Goal: Transaction & Acquisition: Purchase product/service

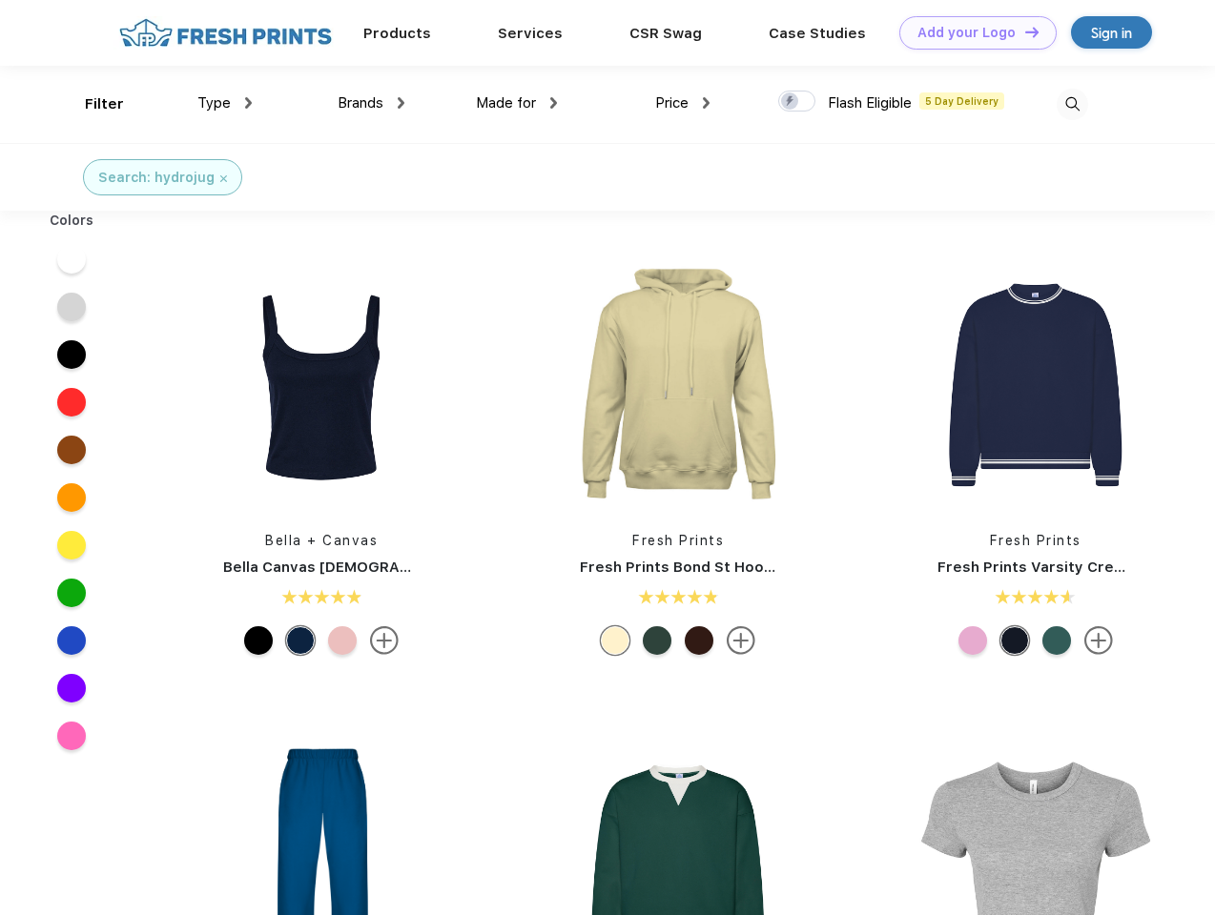
click at [971, 32] on link "Add your Logo Design Tool" at bounding box center [977, 32] width 157 height 33
click at [0, 0] on div "Design Tool" at bounding box center [0, 0] width 0 height 0
click at [1023, 31] on link "Add your Logo Design Tool" at bounding box center [977, 32] width 157 height 33
click at [92, 104] on div "Filter" at bounding box center [104, 104] width 39 height 22
click at [225, 103] on span "Type" at bounding box center [213, 102] width 33 height 17
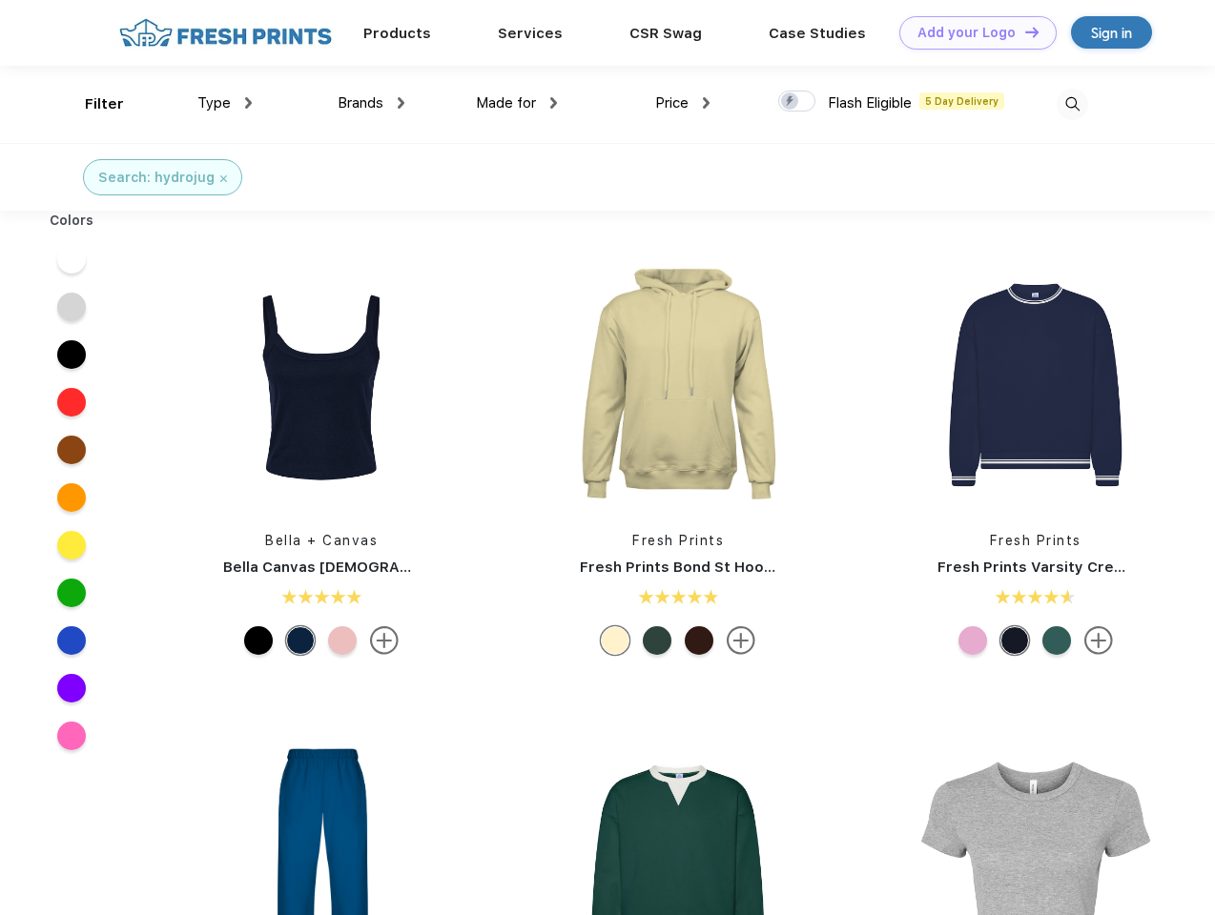
click at [371, 103] on span "Brands" at bounding box center [361, 102] width 46 height 17
click at [517, 103] on span "Made for" at bounding box center [506, 102] width 60 height 17
click at [683, 103] on span "Price" at bounding box center [671, 102] width 33 height 17
click at [797, 102] on div at bounding box center [796, 101] width 37 height 21
click at [790, 102] on input "checkbox" at bounding box center [784, 96] width 12 height 12
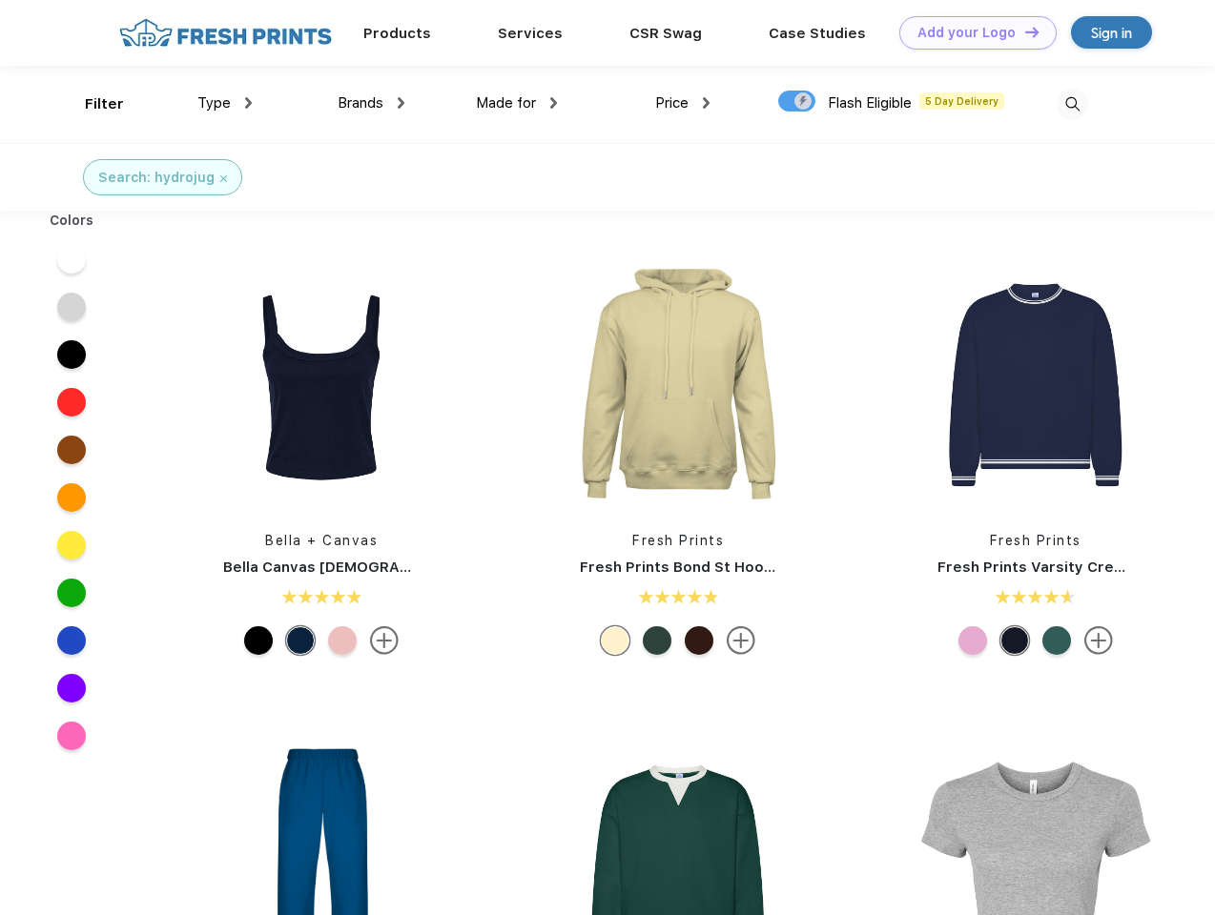
click at [1072, 104] on img at bounding box center [1072, 104] width 31 height 31
